Goal: Contribute content

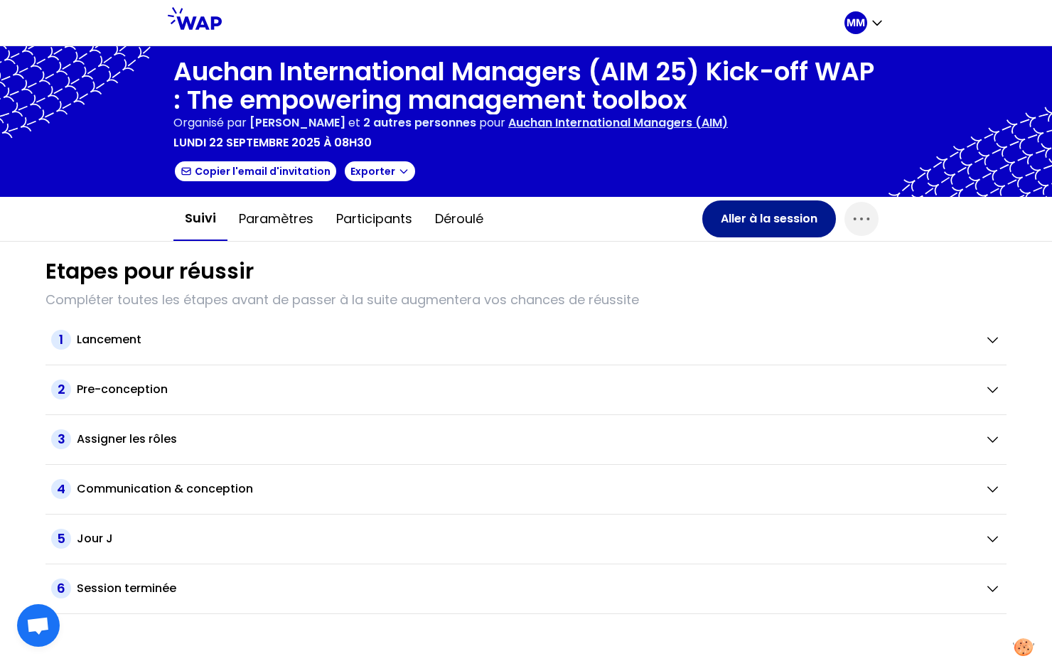
click at [766, 217] on button "Aller à la session" at bounding box center [769, 218] width 134 height 37
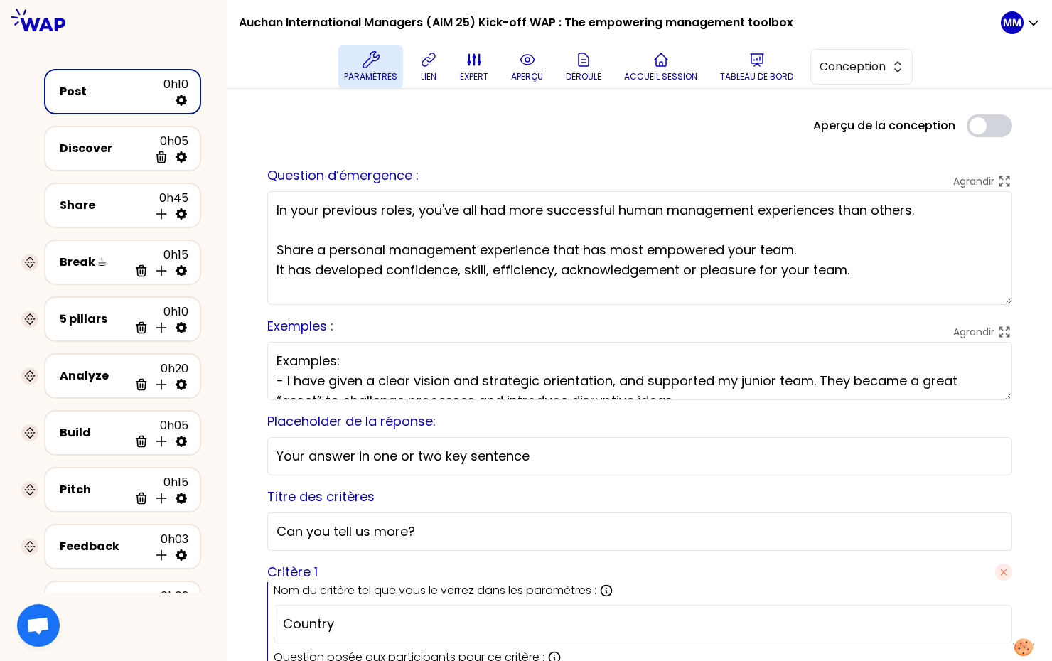
click at [380, 63] on icon at bounding box center [371, 59] width 17 height 17
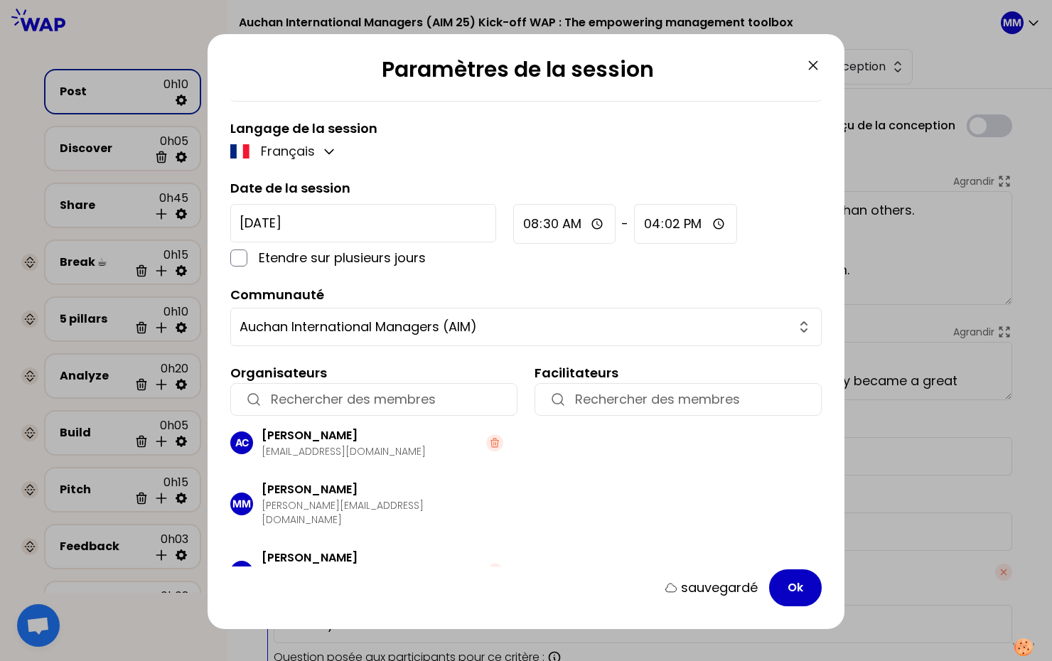
scroll to position [74, 0]
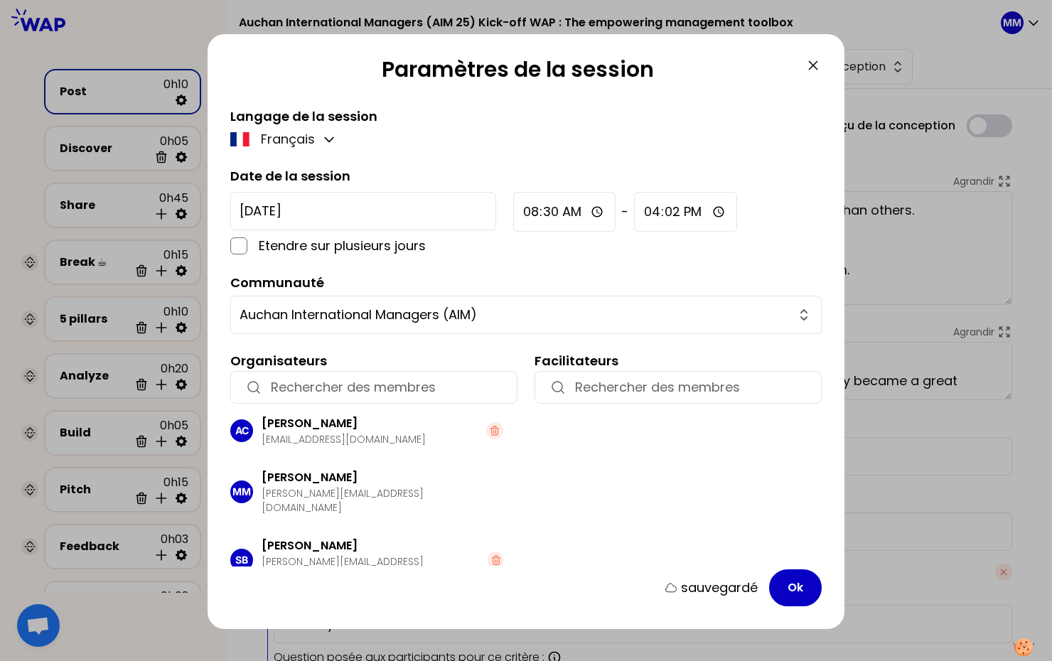
click at [808, 63] on icon at bounding box center [813, 65] width 17 height 17
